Goal: Communication & Community: Answer question/provide support

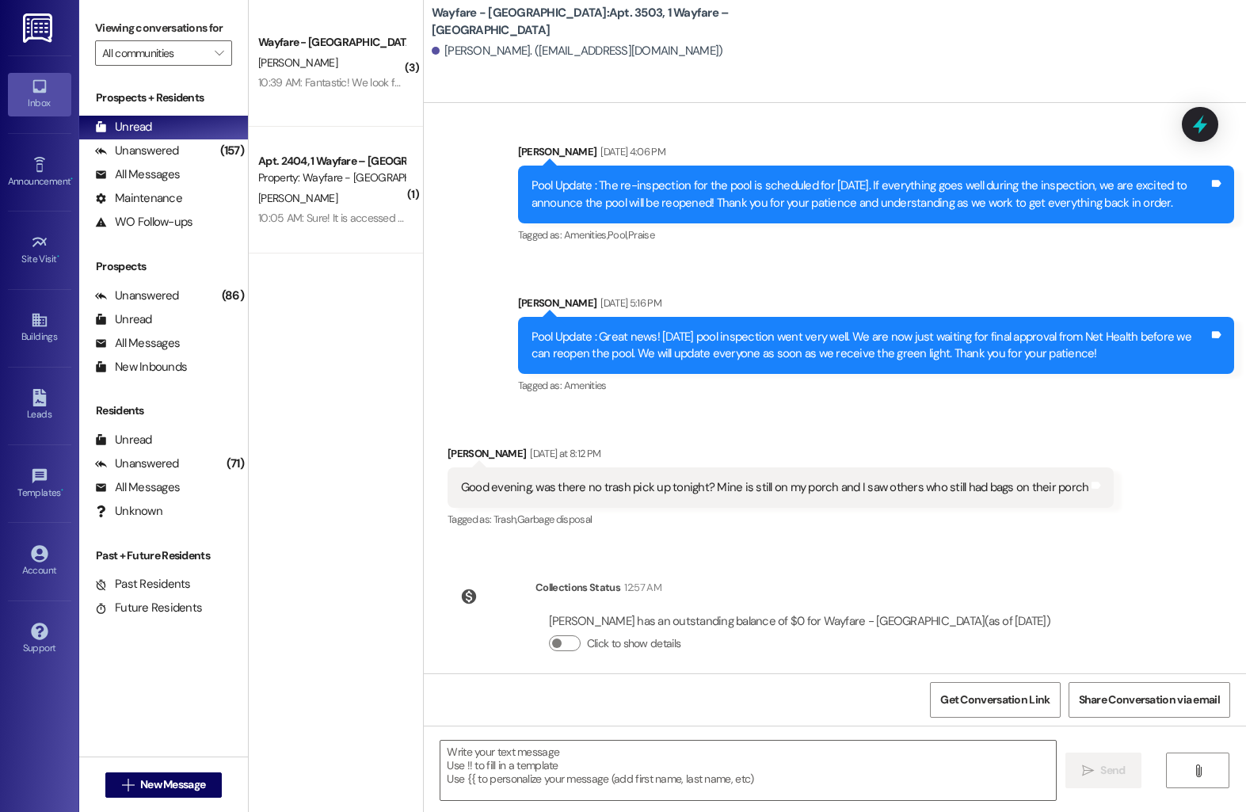
click at [295, 189] on div "[PERSON_NAME]" at bounding box center [332, 199] width 150 height 20
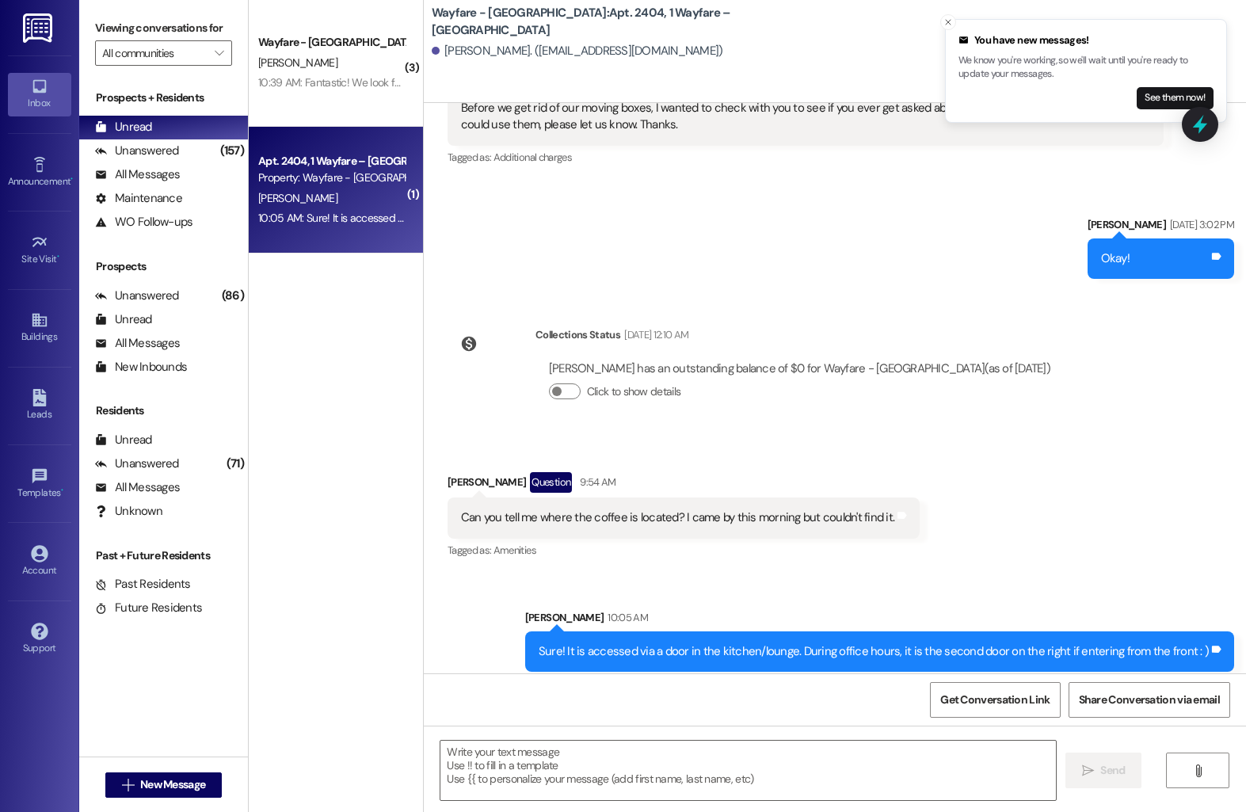
scroll to position [181, 0]
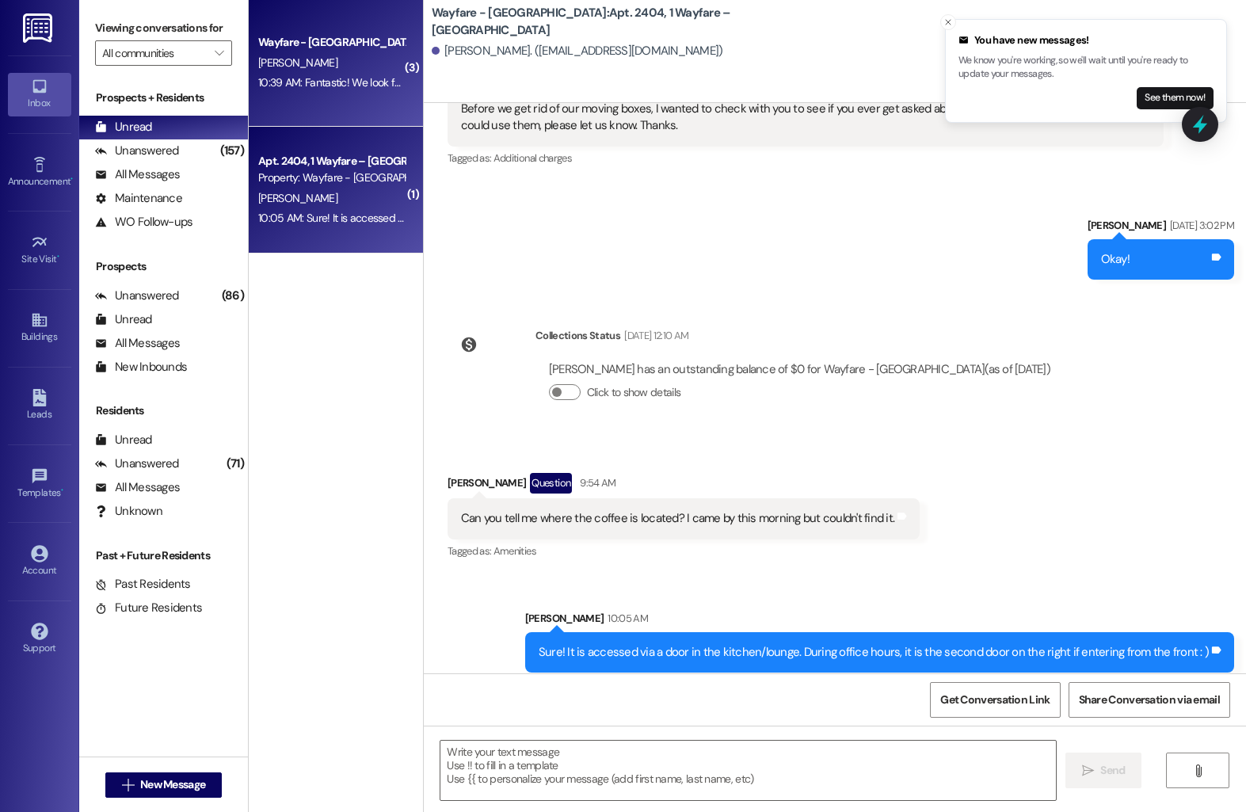
click at [364, 101] on div "Wayfare - [GEOGRAPHIC_DATA] [PERSON_NAME] 10:39 AM: Fantastic! We look forward …" at bounding box center [336, 63] width 174 height 127
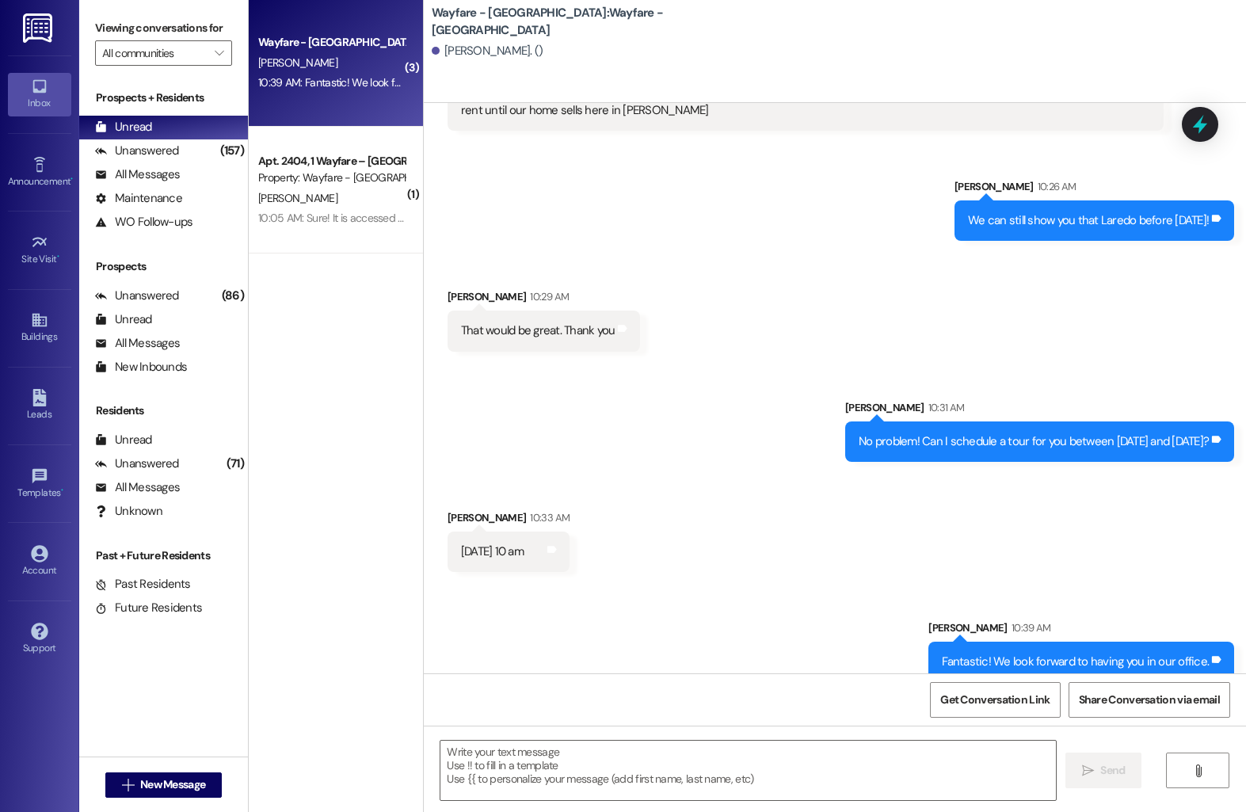
scroll to position [1179, 0]
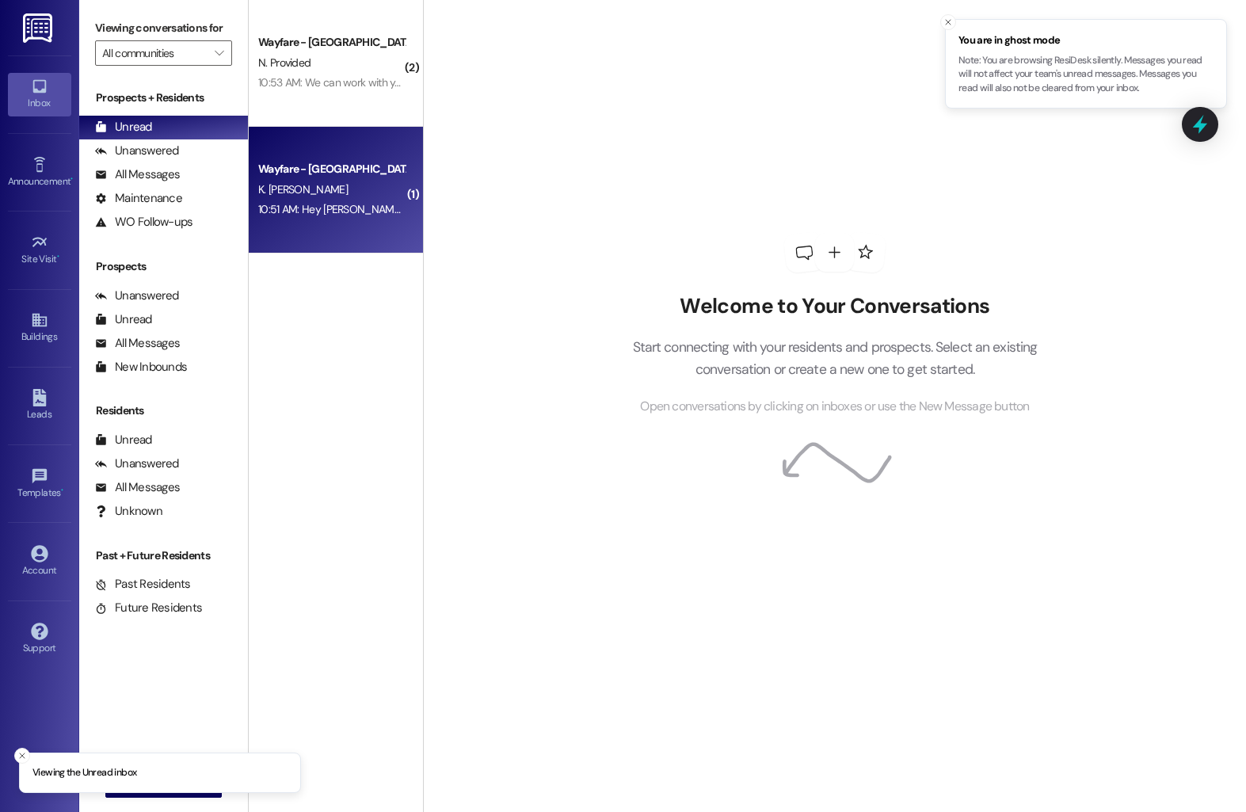
click at [337, 170] on div "Wayfare - [GEOGRAPHIC_DATA]" at bounding box center [331, 169] width 147 height 17
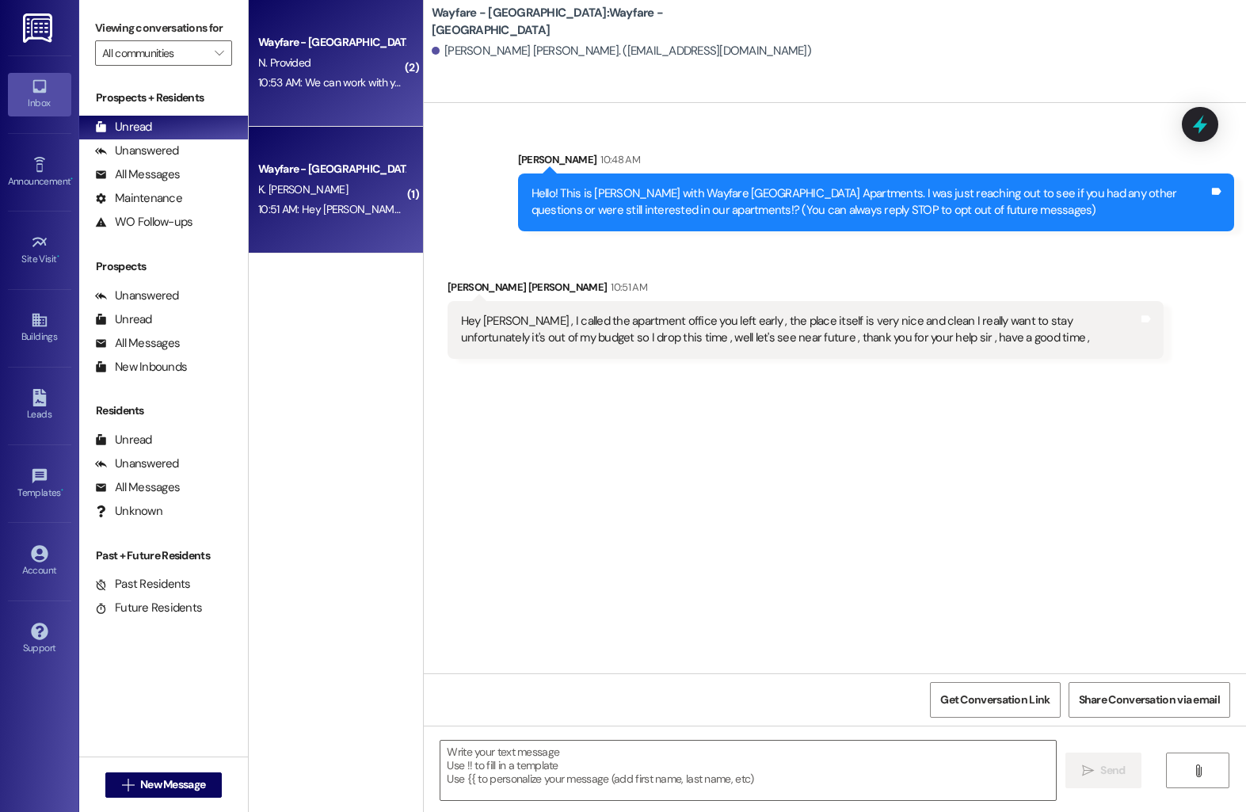
click at [308, 97] on div "Wayfare - Cumberland Park Prospect N. Provided 10:53 AM: We can work with you, …" at bounding box center [336, 63] width 174 height 127
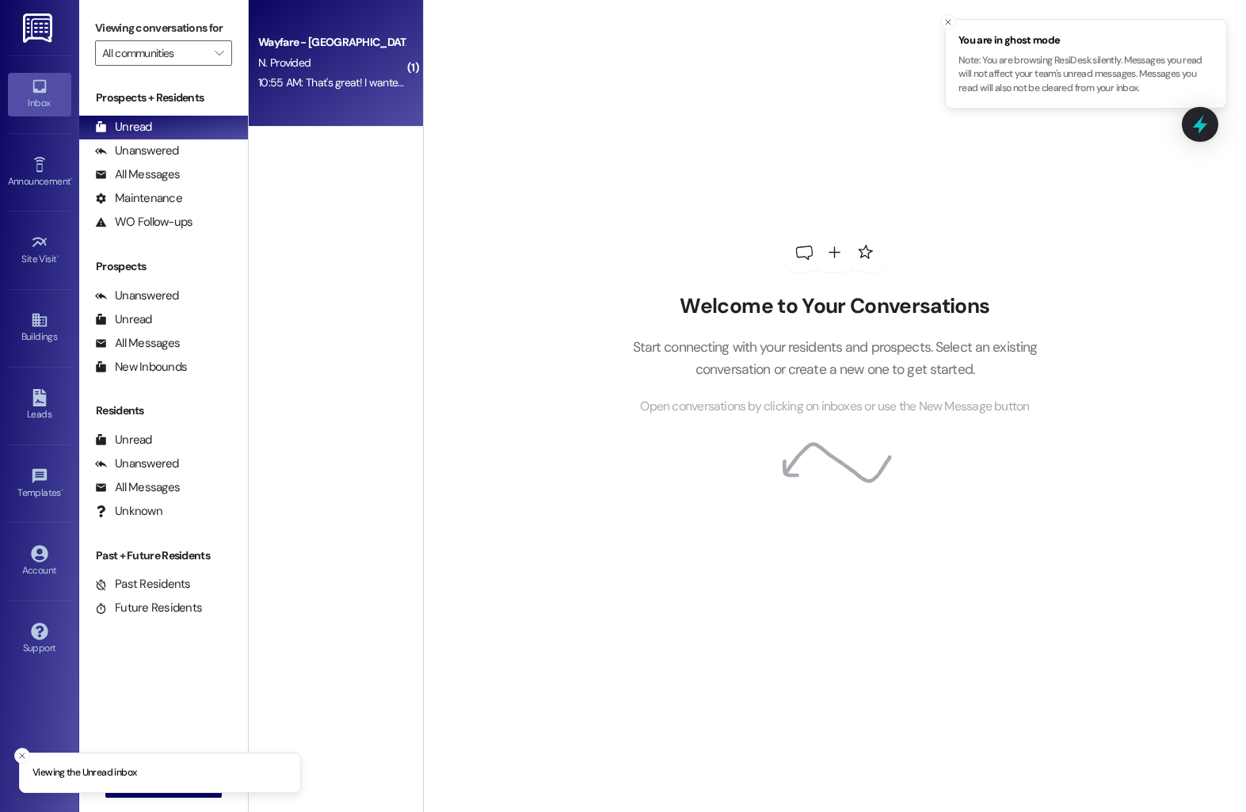
click at [261, 15] on div "Wayfare - [GEOGRAPHIC_DATA] N. Provided 10:55 AM: That's great! I wanted to ask…" at bounding box center [336, 63] width 174 height 127
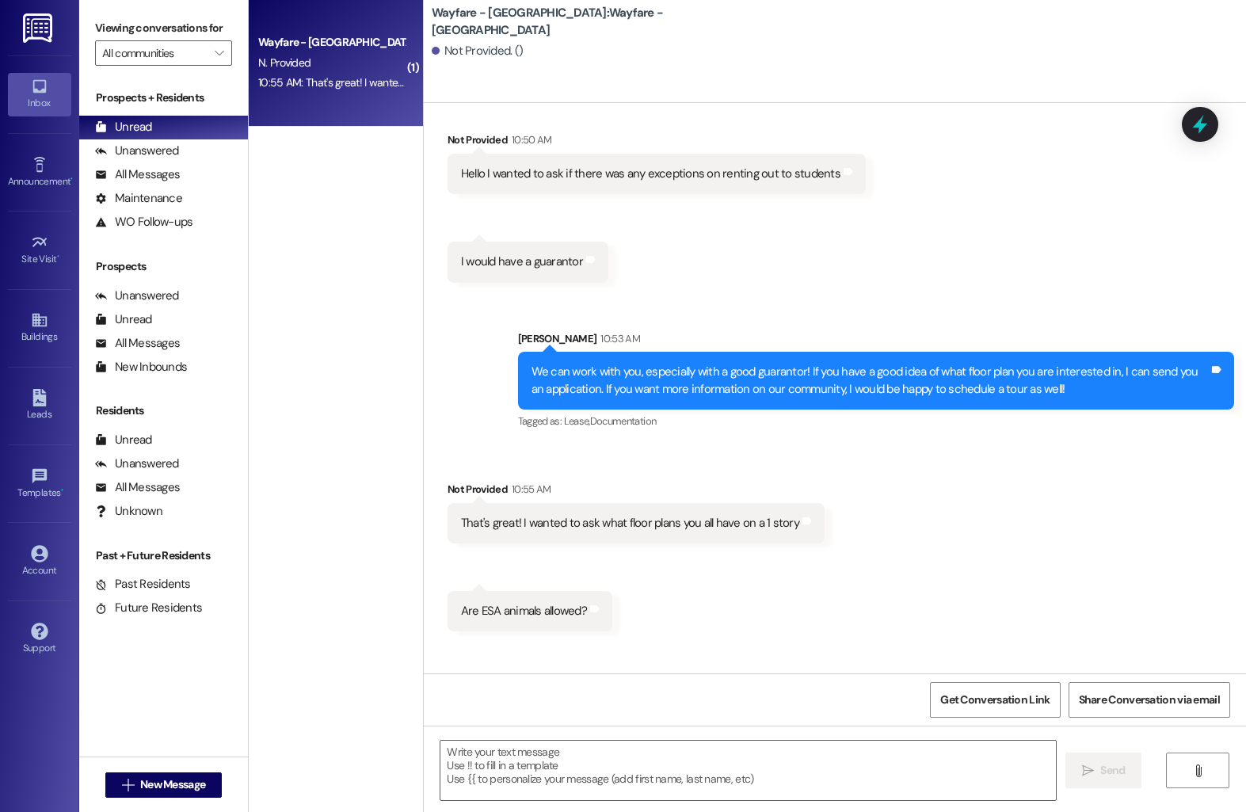
scroll to position [117, 0]
